Goal: Communication & Community: Connect with others

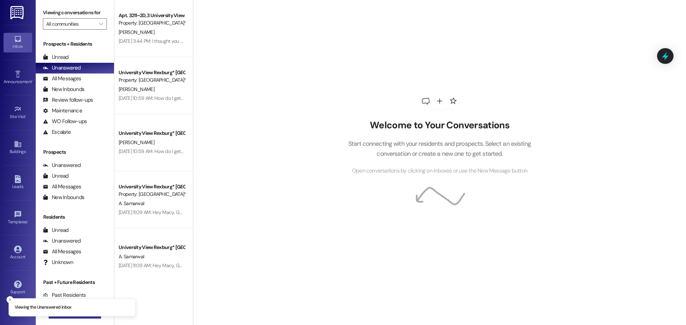
click at [82, 318] on button " New Message" at bounding box center [75, 313] width 53 height 11
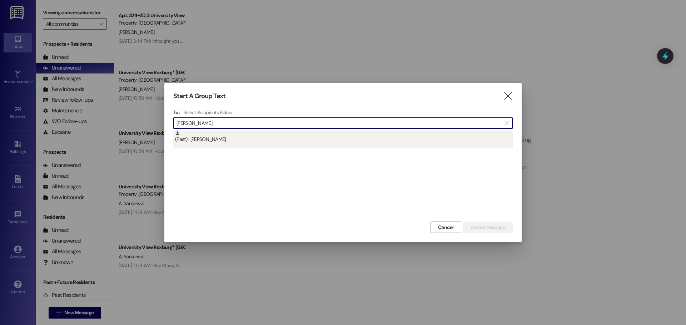
type input "[PERSON_NAME]"
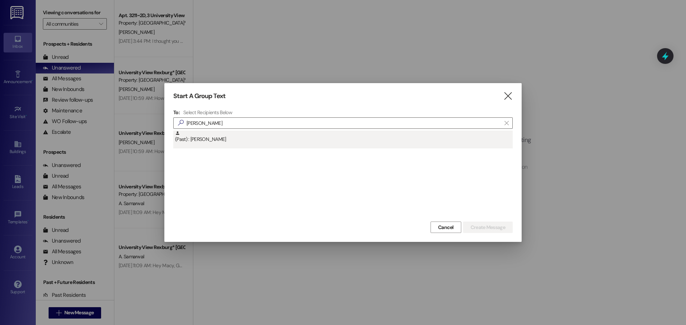
click at [236, 140] on div "(Past) : [PERSON_NAME]" at bounding box center [344, 137] width 338 height 13
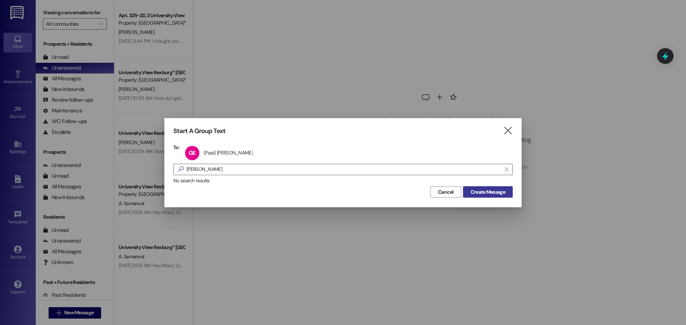
click at [482, 191] on span "Create Message" at bounding box center [487, 193] width 35 height 8
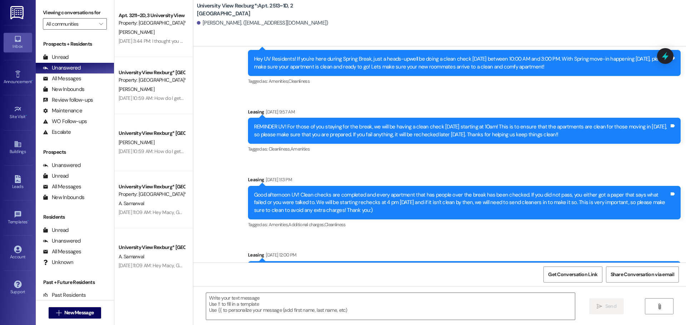
scroll to position [13269, 0]
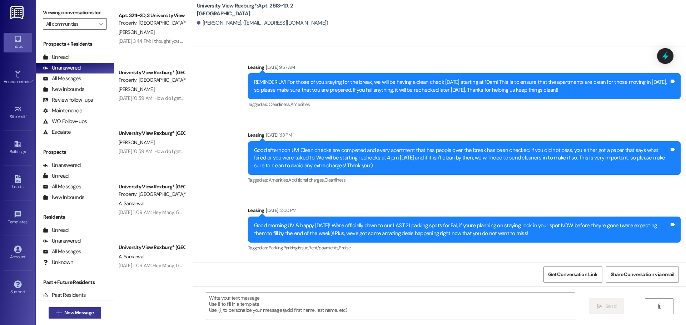
click at [95, 308] on button " New Message" at bounding box center [75, 313] width 53 height 11
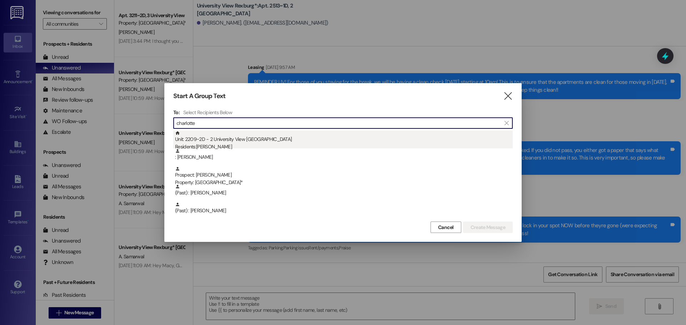
type input "charlotte"
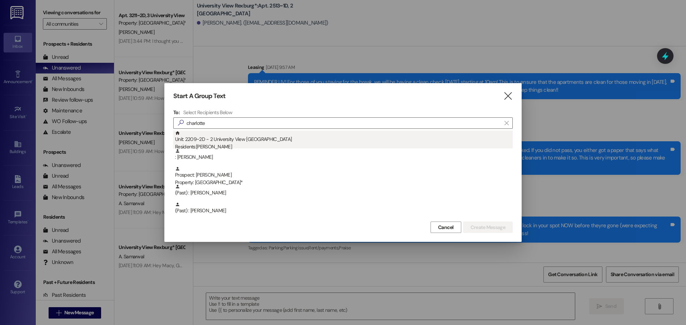
click at [284, 147] on div "Residents: [PERSON_NAME]" at bounding box center [344, 147] width 338 height 8
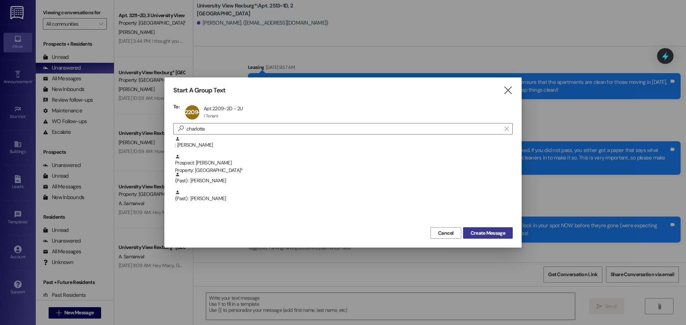
click at [476, 233] on span "Create Message" at bounding box center [487, 234] width 35 height 8
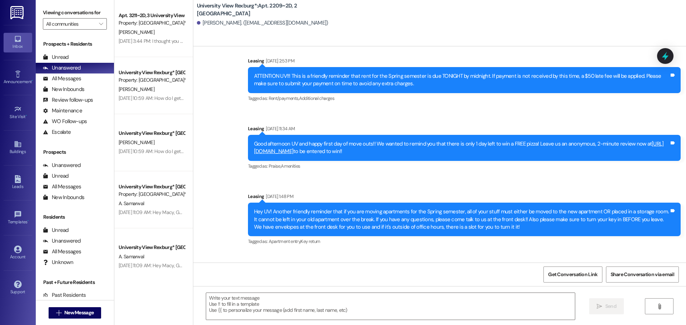
scroll to position [12528, 0]
